Goal: Task Accomplishment & Management: Use online tool/utility

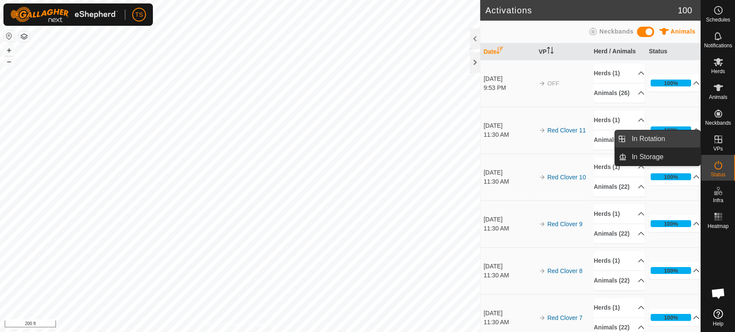
drag, startPoint x: 699, startPoint y: 141, endPoint x: 682, endPoint y: 141, distance: 16.8
click at [682, 141] on link "In Rotation" at bounding box center [663, 138] width 74 height 17
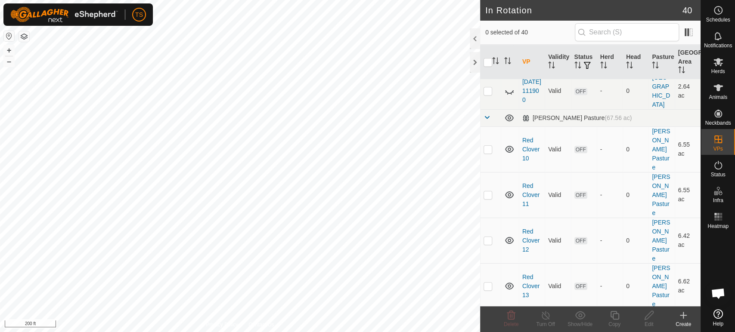
scroll to position [334, 0]
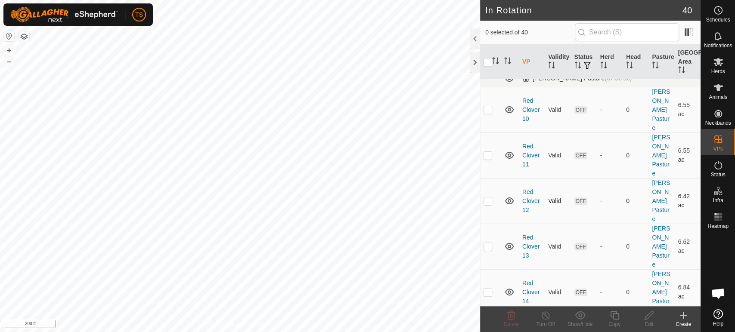
click at [484, 198] on p-checkbox at bounding box center [487, 201] width 9 height 7
checkbox input "true"
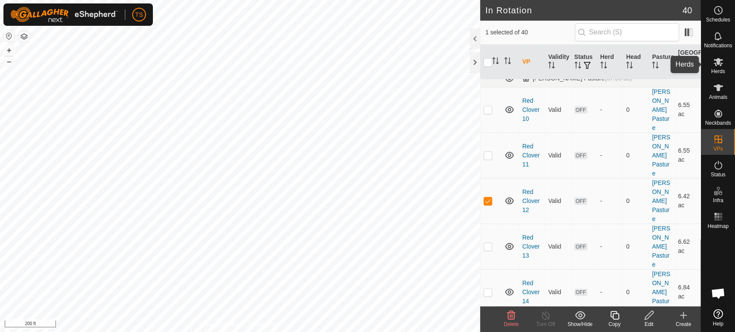
click at [718, 71] on span "Herds" at bounding box center [718, 71] width 14 height 5
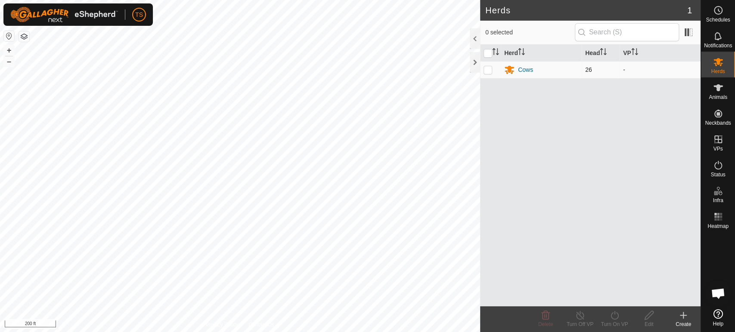
click at [489, 72] on p-checkbox at bounding box center [487, 69] width 9 height 7
checkbox input "true"
click at [617, 317] on icon at bounding box center [614, 315] width 11 height 10
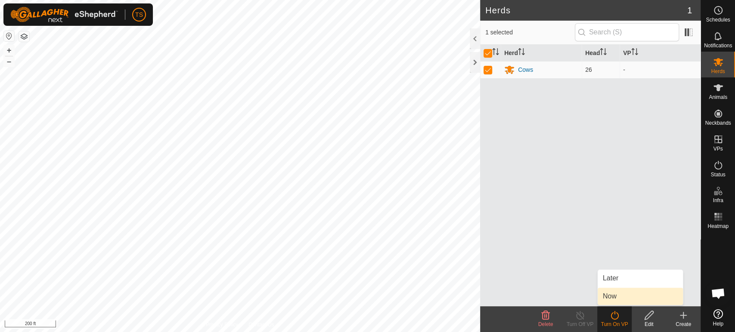
click at [618, 291] on link "Now" at bounding box center [640, 296] width 85 height 17
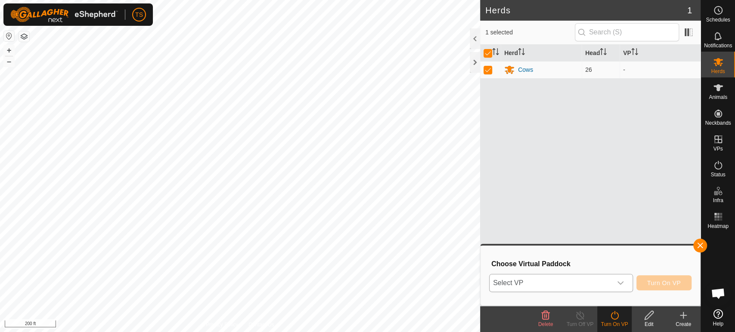
click at [618, 285] on icon "dropdown trigger" at bounding box center [620, 283] width 7 height 7
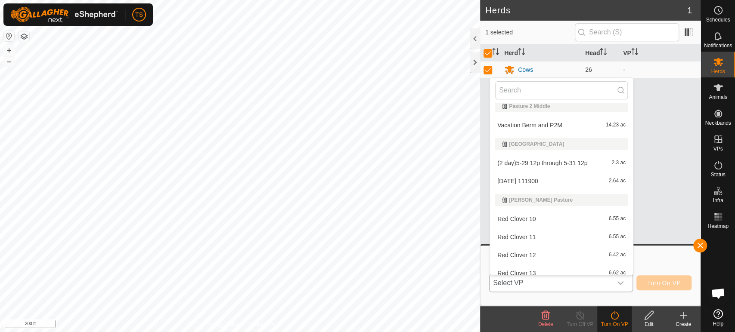
scroll to position [143, 0]
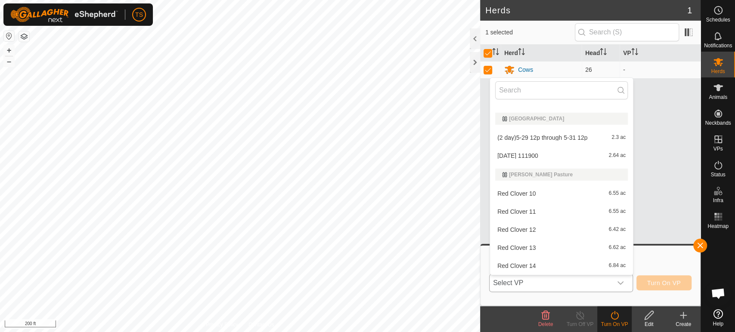
click at [564, 228] on li "Red Clover 12 6.42 ac" at bounding box center [561, 229] width 143 height 17
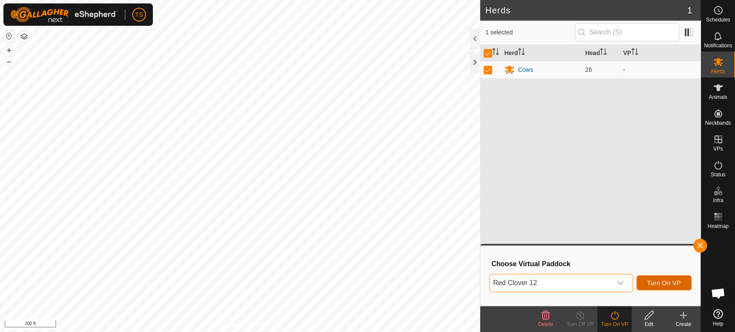
click at [672, 286] on button "Turn On VP" at bounding box center [663, 283] width 55 height 15
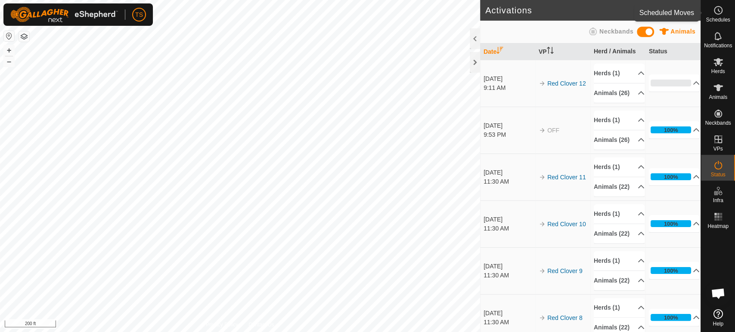
click at [718, 12] on icon at bounding box center [718, 10] width 10 height 10
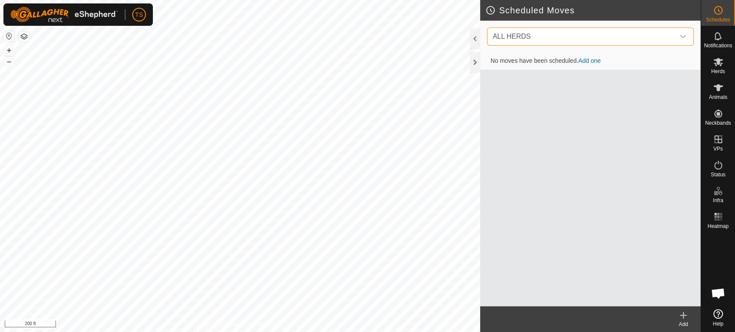
click at [661, 41] on span "ALL HERDS" at bounding box center [581, 36] width 185 height 17
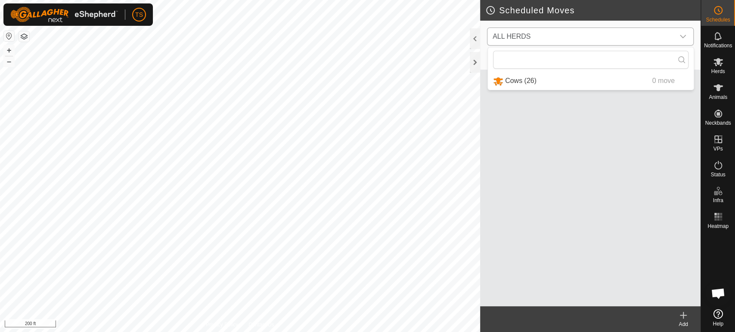
click at [556, 82] on li "Cows (26) 0 move" at bounding box center [591, 81] width 206 height 18
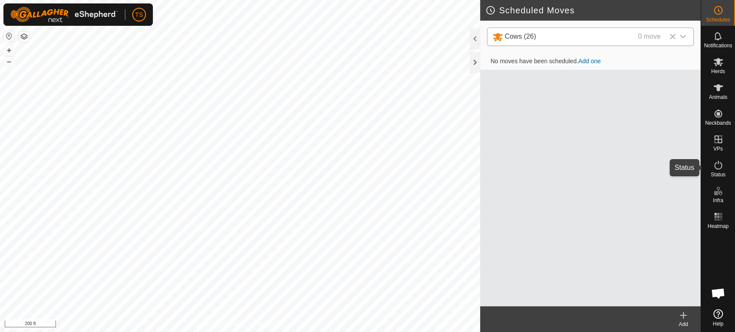
drag, startPoint x: 714, startPoint y: 169, endPoint x: 734, endPoint y: 33, distance: 137.5
click at [714, 169] on icon at bounding box center [718, 165] width 10 height 10
